Goal: Task Accomplishment & Management: Use online tool/utility

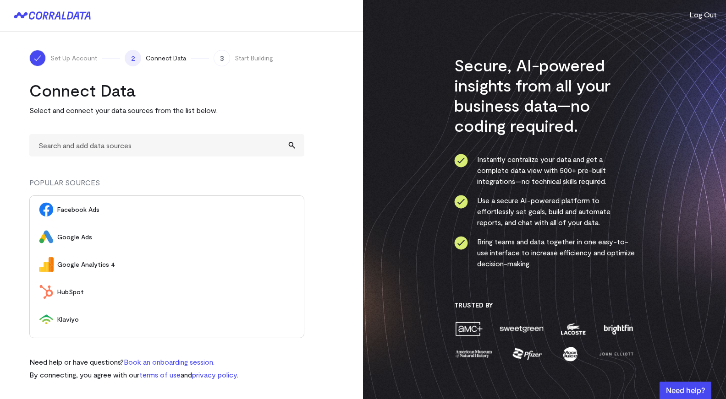
click at [89, 265] on span "Google Analytics 4" at bounding box center [175, 264] width 237 height 9
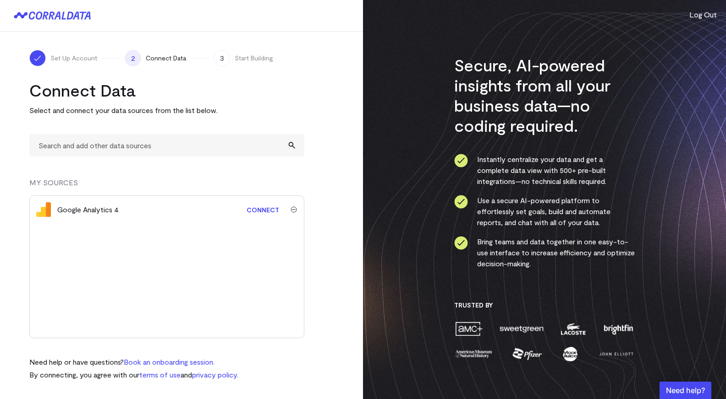
click at [267, 213] on link "Connect" at bounding box center [263, 210] width 42 height 17
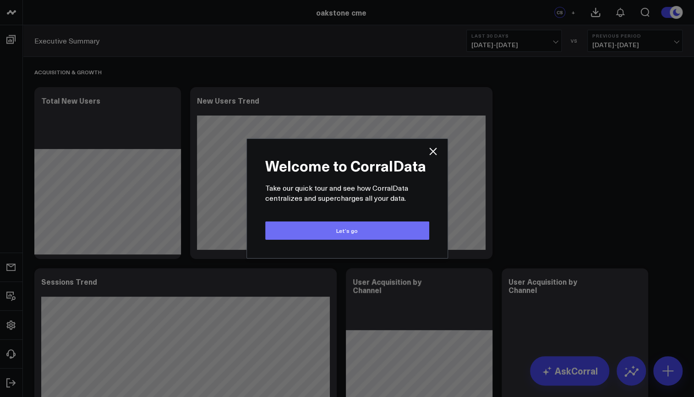
click at [361, 231] on button "Let’s go" at bounding box center [347, 230] width 164 height 18
